Goal: Information Seeking & Learning: Learn about a topic

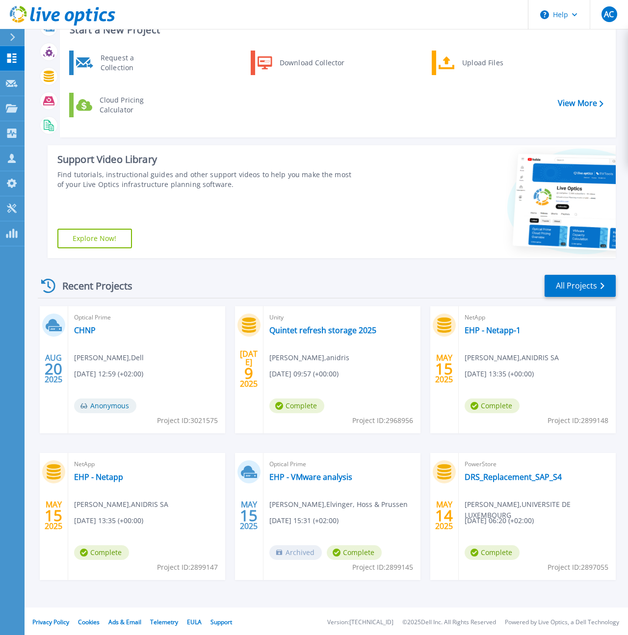
scroll to position [40, 0]
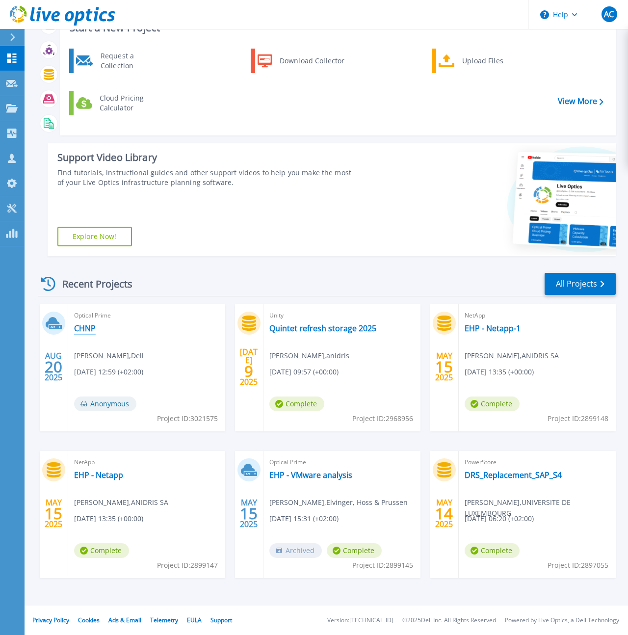
click at [91, 326] on link "CHNP" at bounding box center [85, 328] width 22 height 10
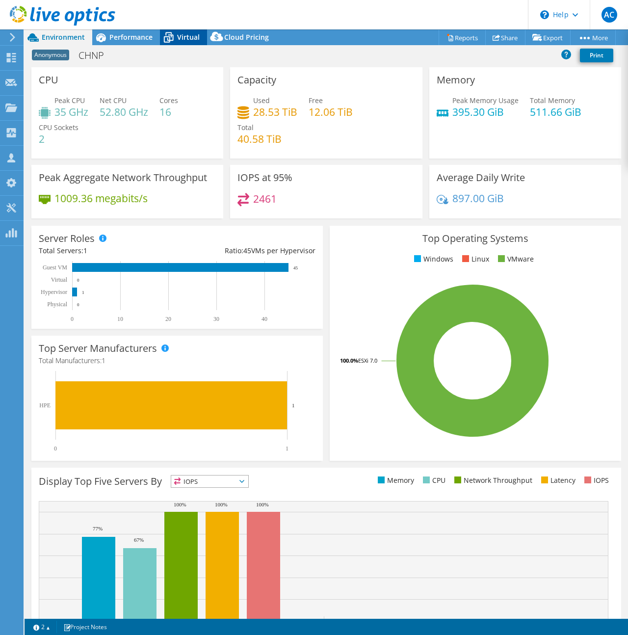
click at [176, 39] on icon at bounding box center [168, 37] width 17 height 17
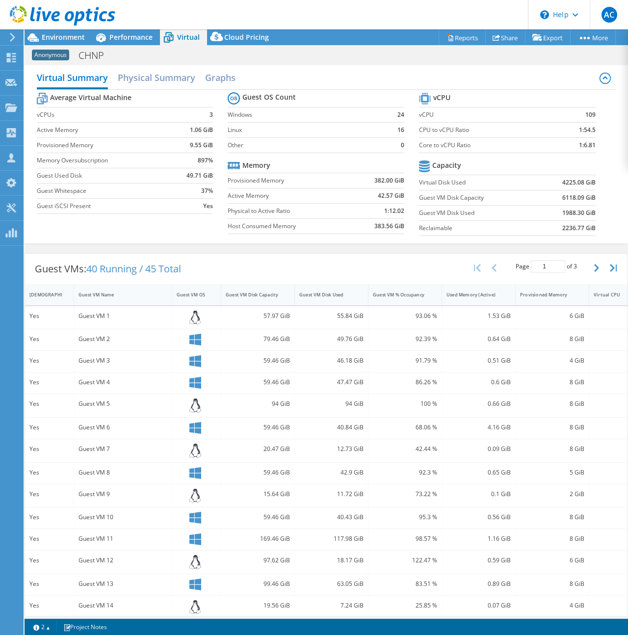
scroll to position [2, 0]
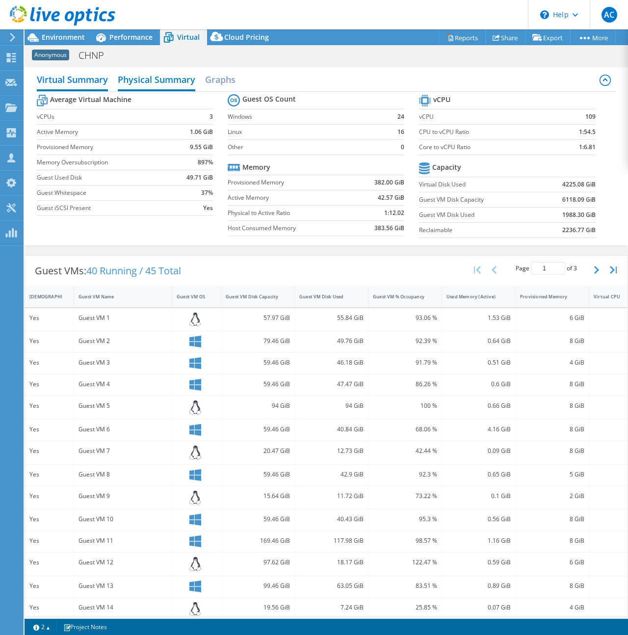
click at [181, 82] on h2 "Physical Summary" at bounding box center [156, 81] width 77 height 22
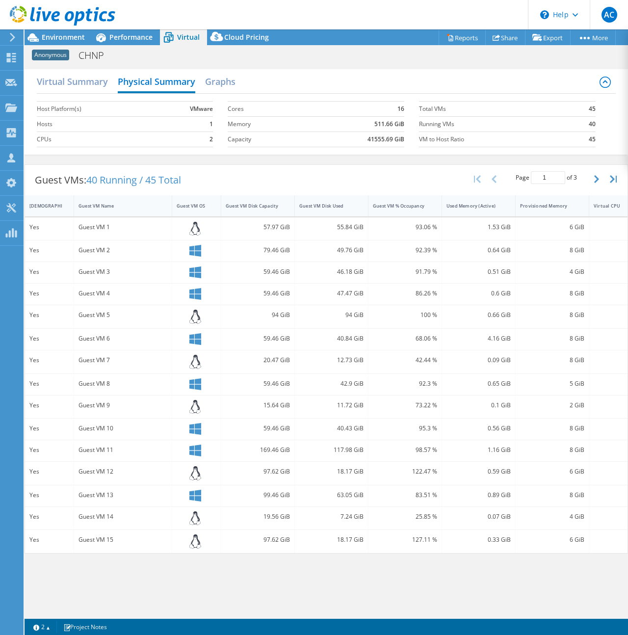
drag, startPoint x: 303, startPoint y: 88, endPoint x: 305, endPoint y: 102, distance: 14.8
click at [303, 88] on div "Virtual Summary Physical Summary Graphs" at bounding box center [326, 83] width 579 height 22
click at [133, 40] on span "Performance" at bounding box center [130, 36] width 43 height 9
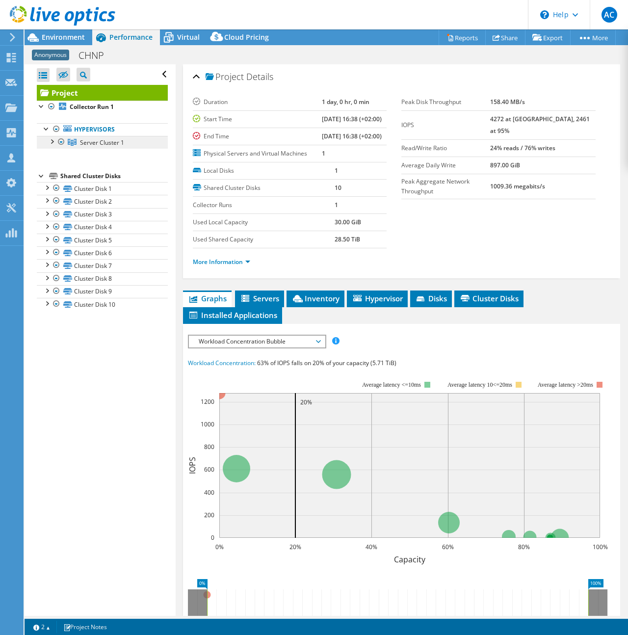
click at [101, 142] on span "Server Cluster 1" at bounding box center [102, 142] width 44 height 8
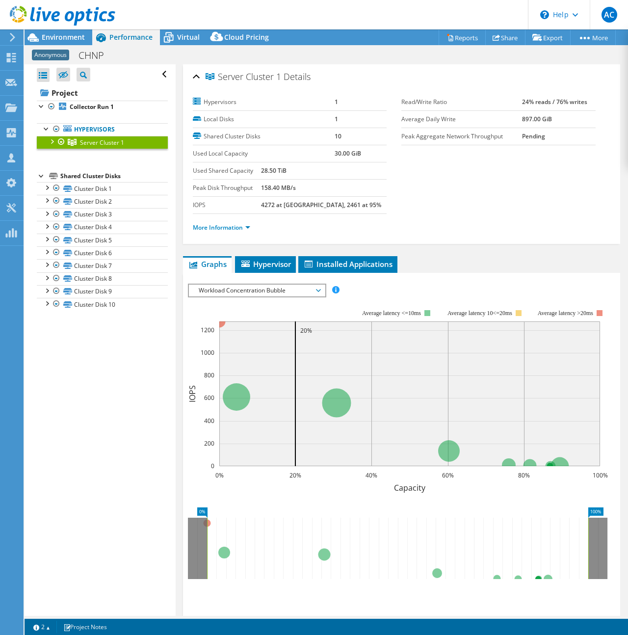
click at [51, 140] on div at bounding box center [52, 141] width 10 height 10
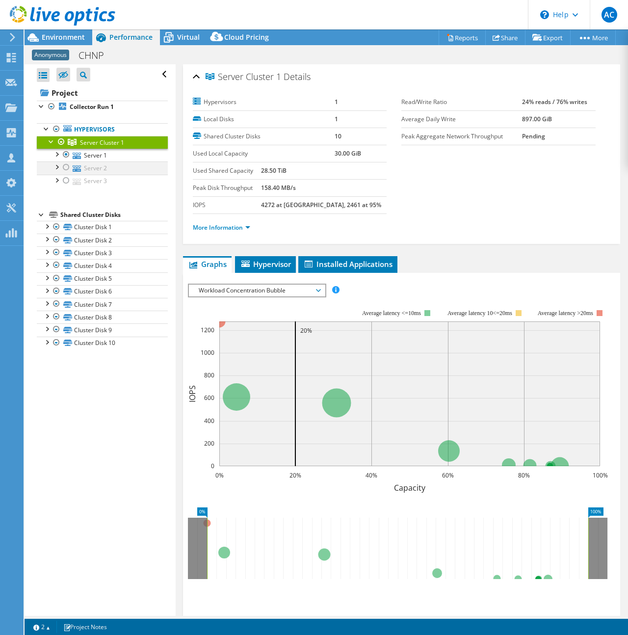
click at [69, 166] on div at bounding box center [66, 167] width 10 height 12
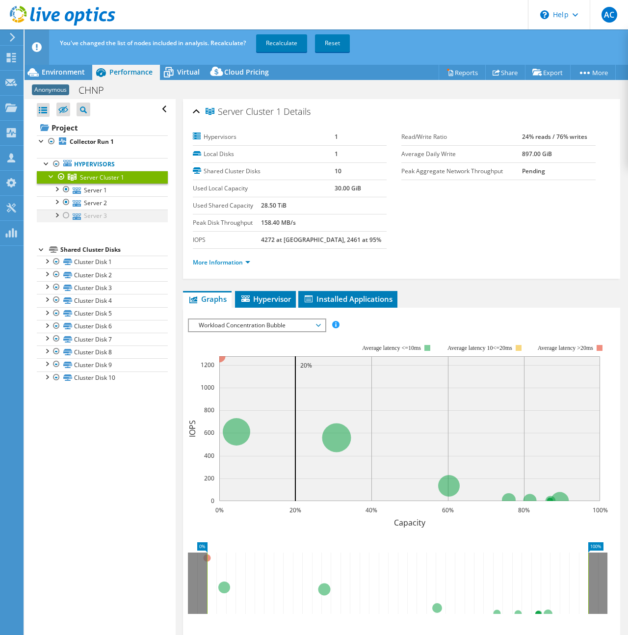
click at [67, 214] on div at bounding box center [66, 215] width 10 height 12
click at [146, 235] on div "Project Collector Run 1 Hypervisors Server Cluster 1" at bounding box center [102, 252] width 131 height 264
click at [170, 69] on icon at bounding box center [168, 72] width 17 height 17
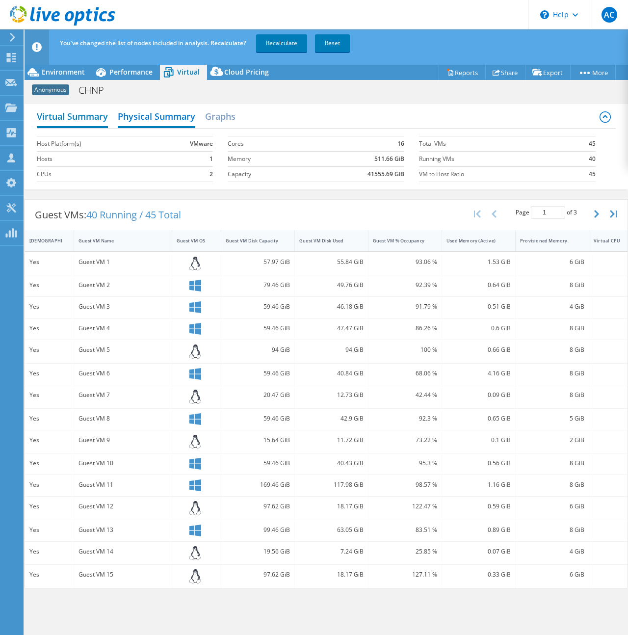
click at [77, 117] on h2 "Virtual Summary" at bounding box center [72, 117] width 71 height 22
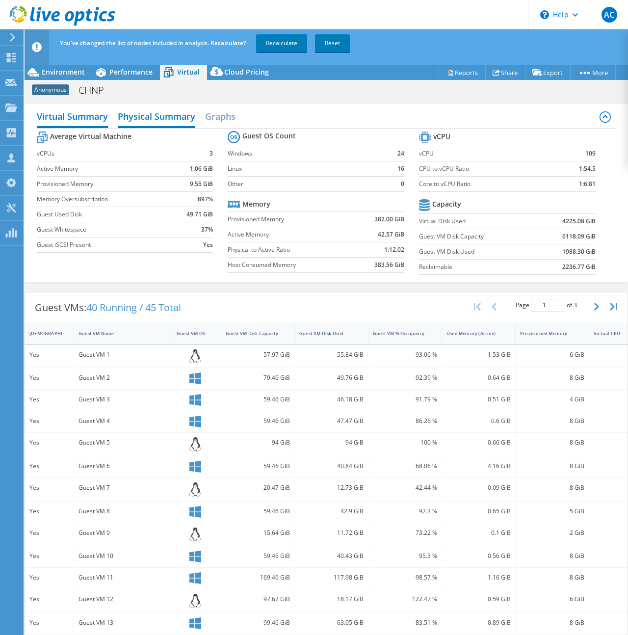
click at [134, 115] on h2 "Physical Summary" at bounding box center [156, 117] width 77 height 22
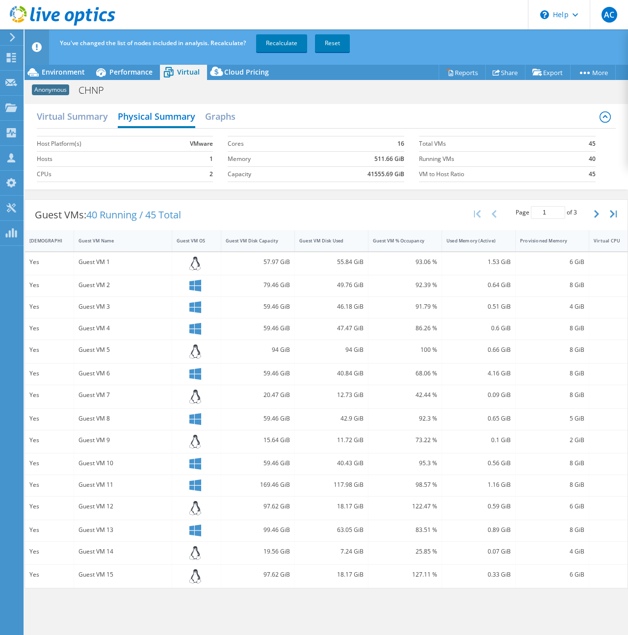
click at [148, 163] on label "Hosts" at bounding box center [97, 159] width 120 height 10
click at [75, 118] on h2 "Virtual Summary" at bounding box center [72, 117] width 71 height 22
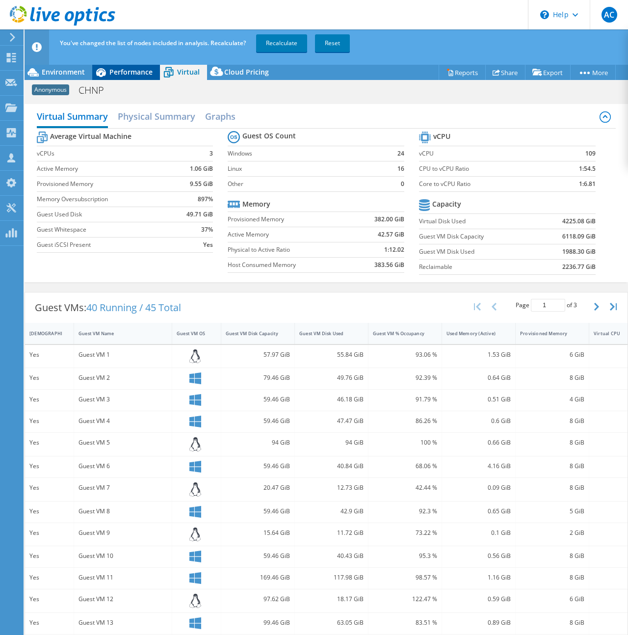
click at [146, 72] on span "Performance" at bounding box center [130, 71] width 43 height 9
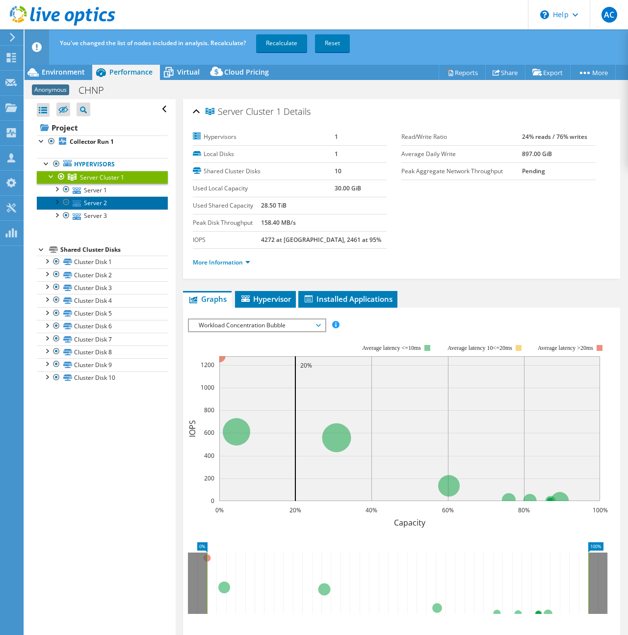
click at [132, 196] on link "Server 2" at bounding box center [102, 202] width 131 height 13
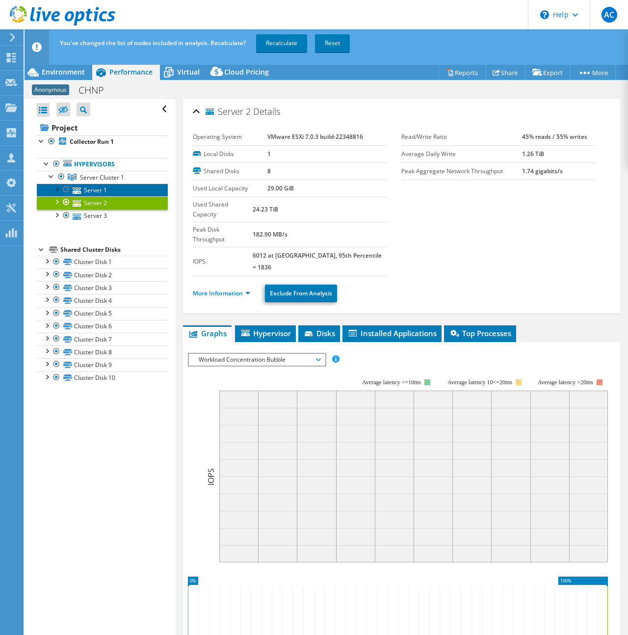
click at [122, 189] on link "Server 1" at bounding box center [102, 189] width 131 height 13
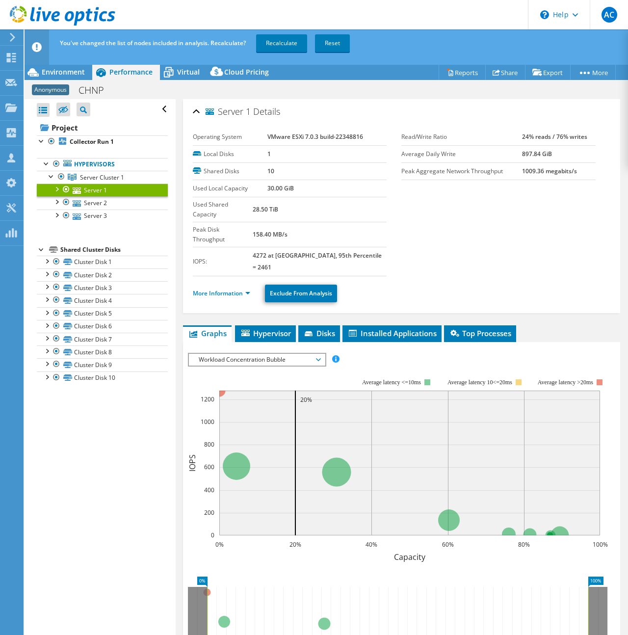
scroll to position [83, 0]
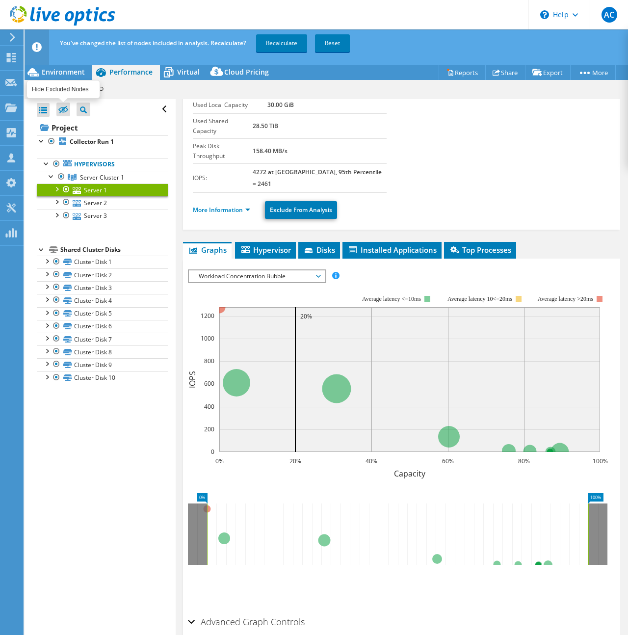
click at [61, 110] on icon at bounding box center [63, 109] width 10 height 7
click at [0, 0] on input "checkbox" at bounding box center [0, 0] width 0 height 0
click at [64, 112] on icon at bounding box center [63, 109] width 10 height 7
click at [0, 0] on input "checkbox" at bounding box center [0, 0] width 0 height 0
click at [201, 78] on div "Virtual" at bounding box center [183, 72] width 47 height 16
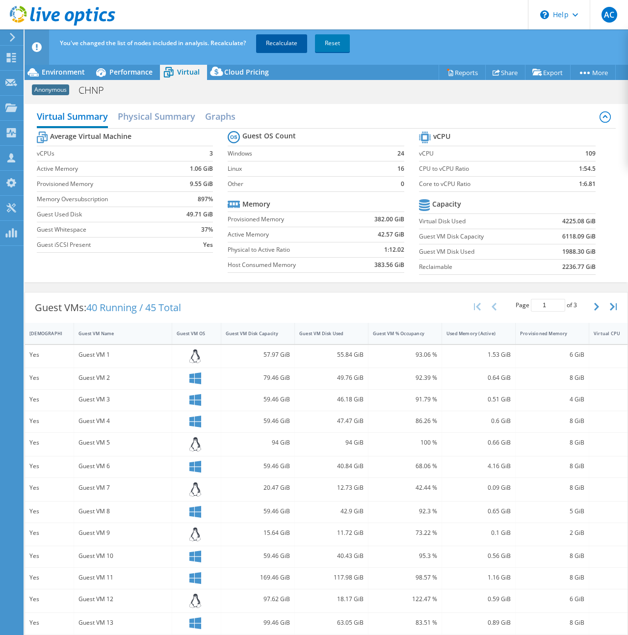
click at [289, 43] on link "Recalculate" at bounding box center [281, 43] width 51 height 18
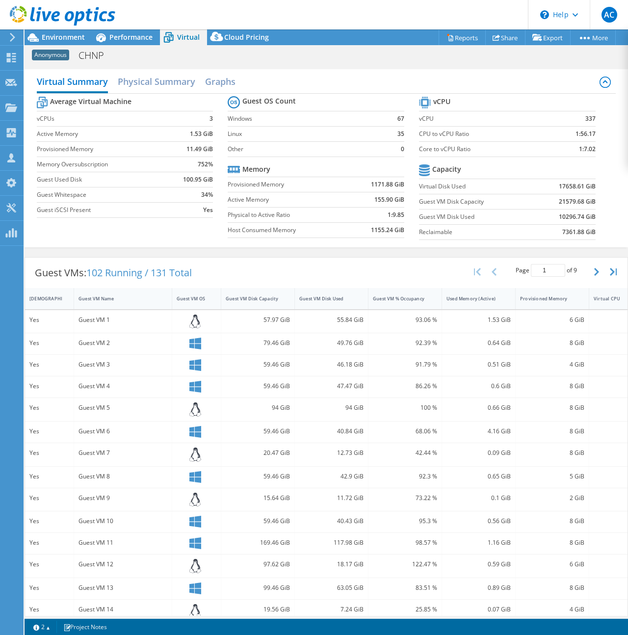
click at [276, 148] on label "Other" at bounding box center [308, 149] width 160 height 10
click at [286, 152] on label "Other" at bounding box center [308, 149] width 160 height 10
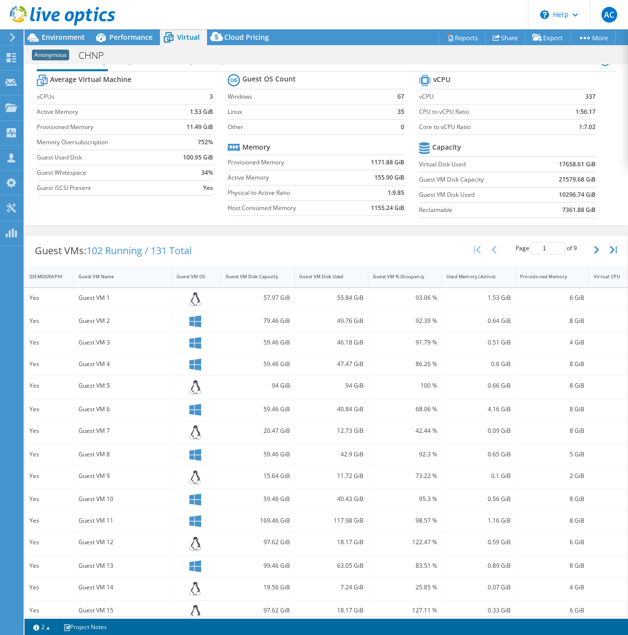
scroll to position [0, 0]
